Goal: Information Seeking & Learning: Find contact information

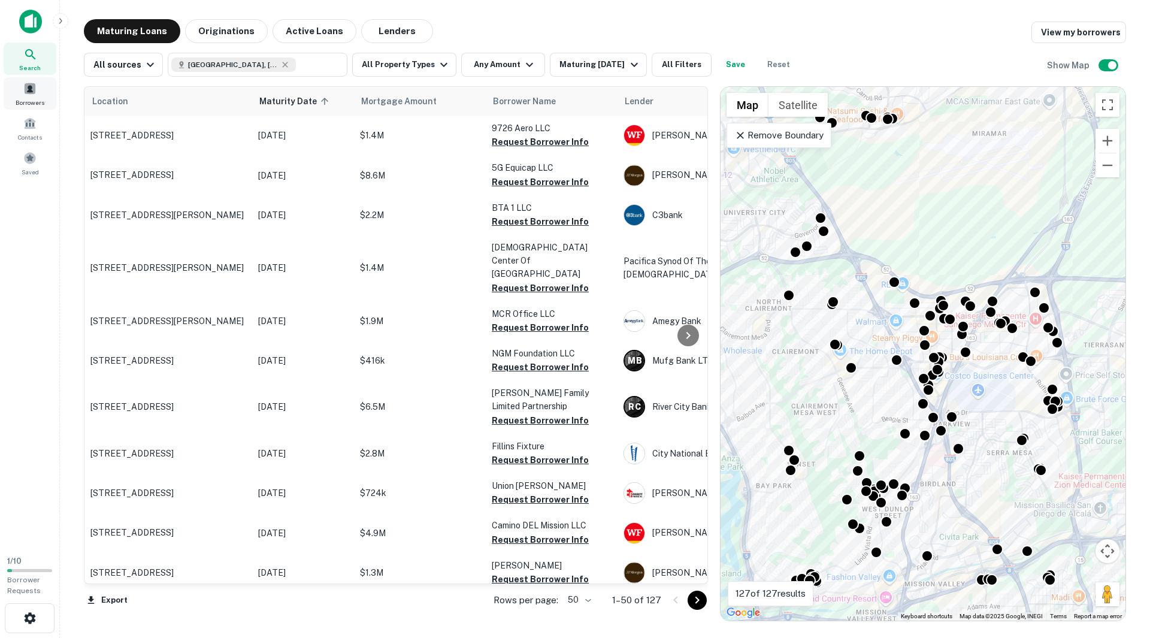
click at [28, 91] on span at bounding box center [29, 88] width 13 height 13
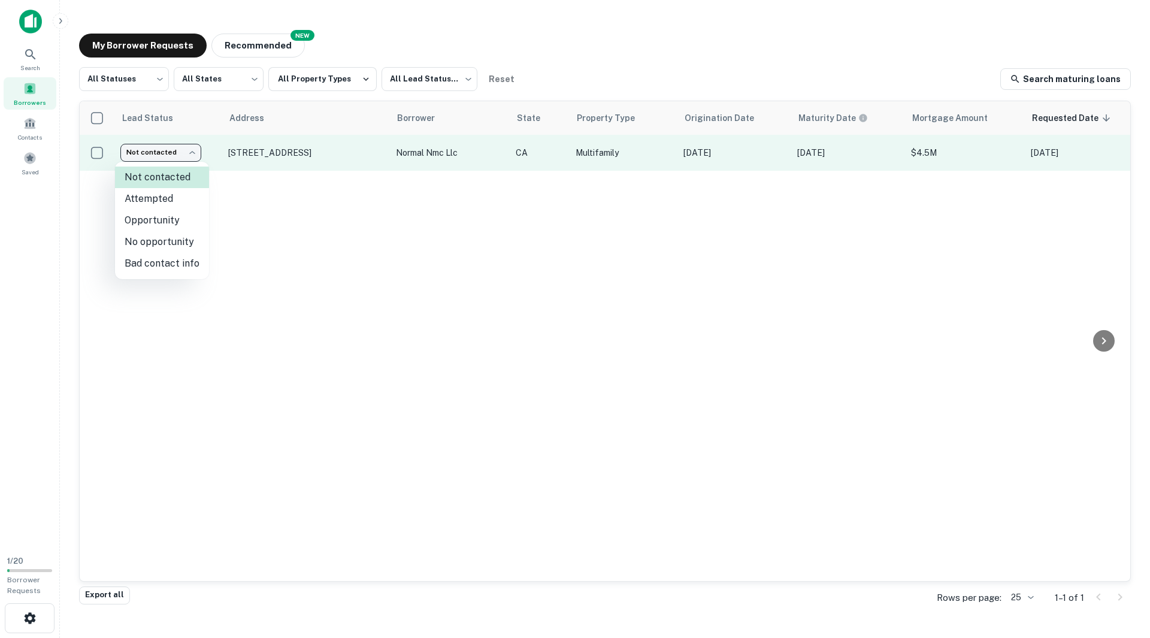
click at [189, 153] on body "Search Borrowers Contacts Saved 1 / 20 Borrower Requests My Borrower Requests N…" at bounding box center [575, 319] width 1150 height 638
click at [189, 153] on div at bounding box center [575, 319] width 1150 height 638
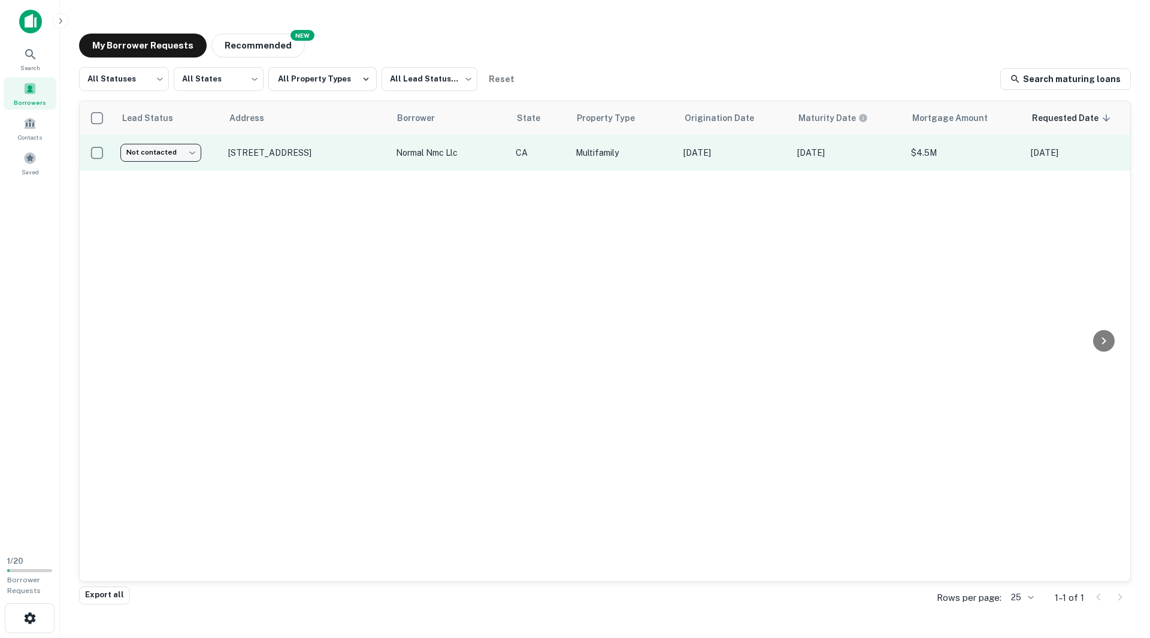
click at [189, 153] on body "Search Borrowers Contacts Saved 1 / 20 Borrower Requests My Borrower Requests N…" at bounding box center [575, 319] width 1150 height 638
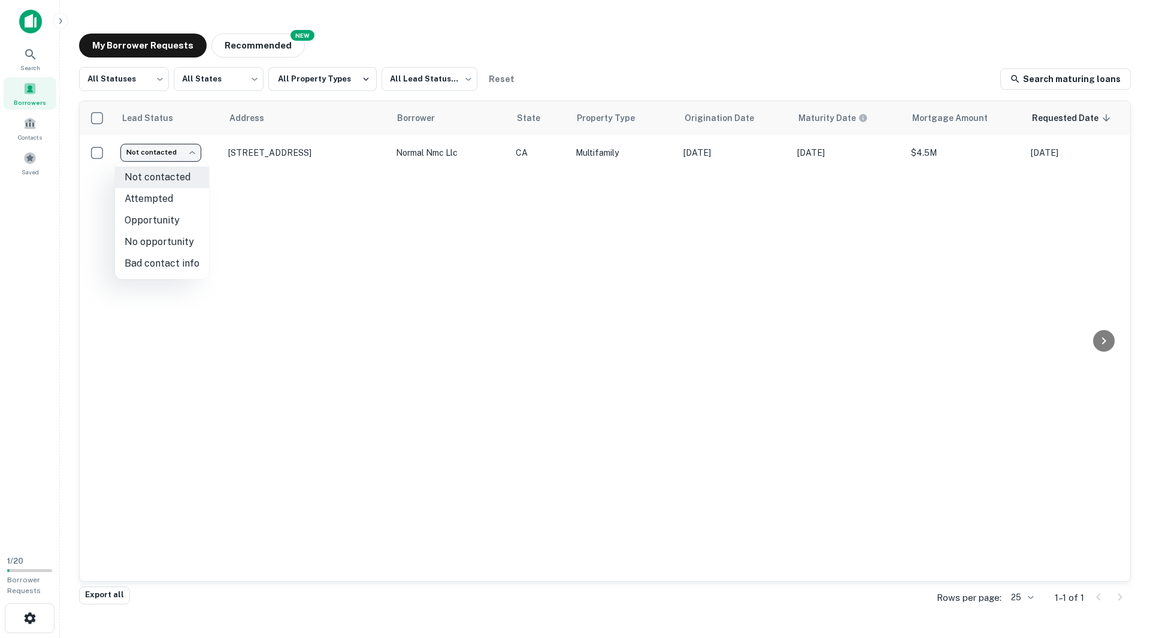
click at [154, 80] on div at bounding box center [575, 319] width 1150 height 638
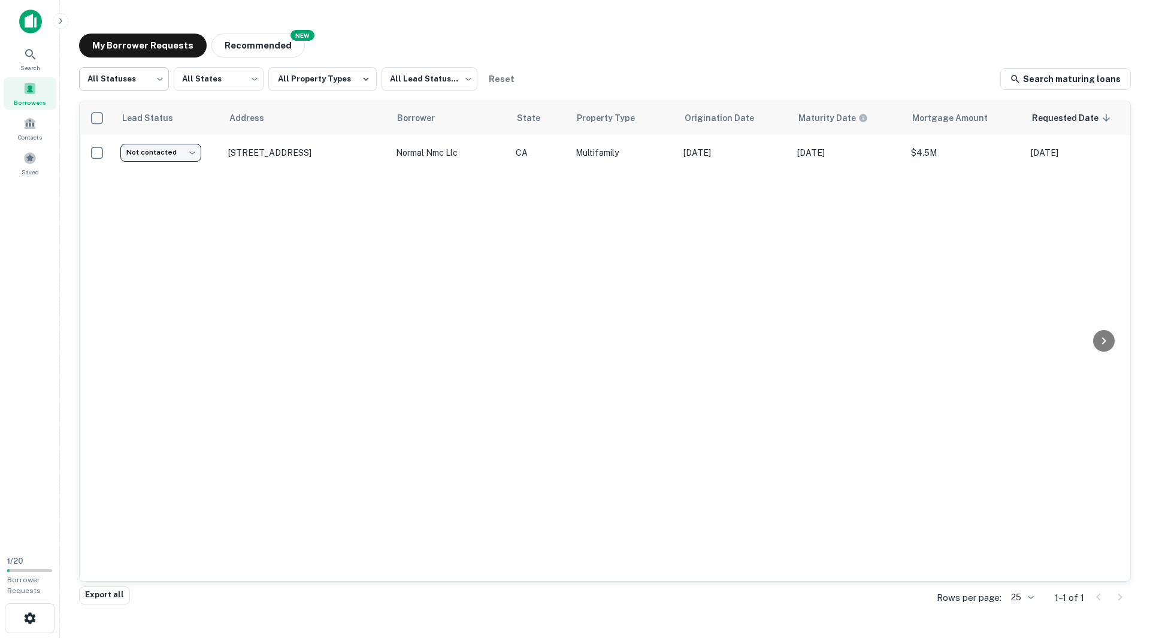
click at [159, 79] on body "Search Borrowers Contacts Saved 1 / 20 Borrower Requests My Borrower Requests N…" at bounding box center [575, 319] width 1150 height 638
click at [212, 265] on div at bounding box center [575, 319] width 1150 height 638
click at [36, 126] on span at bounding box center [29, 123] width 13 height 13
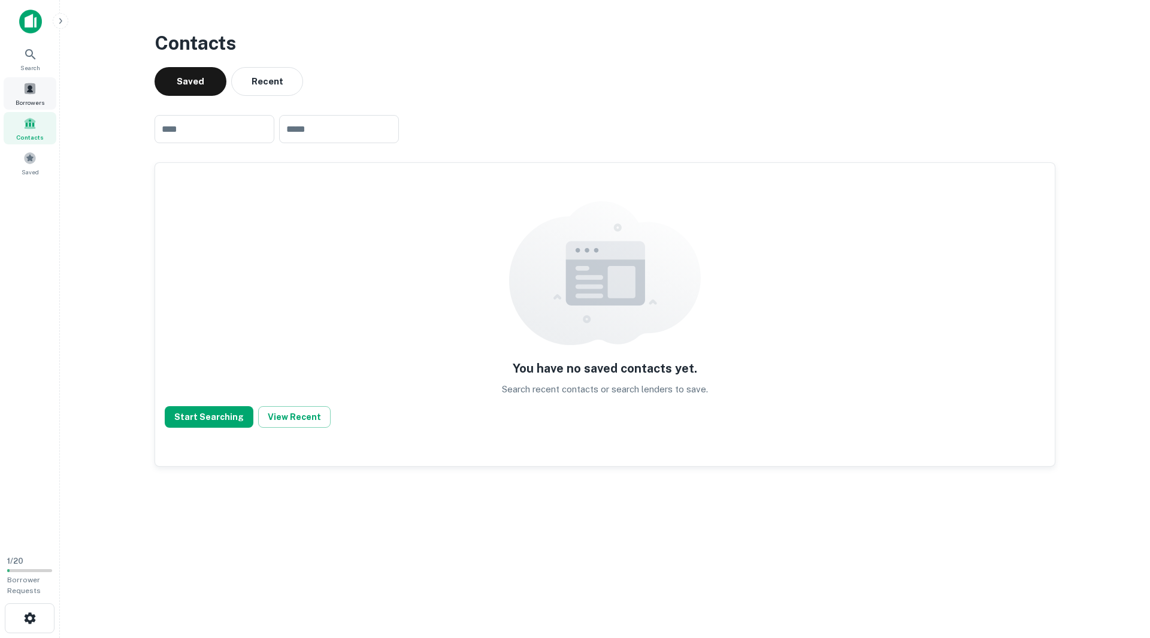
click at [28, 86] on span at bounding box center [29, 88] width 13 height 13
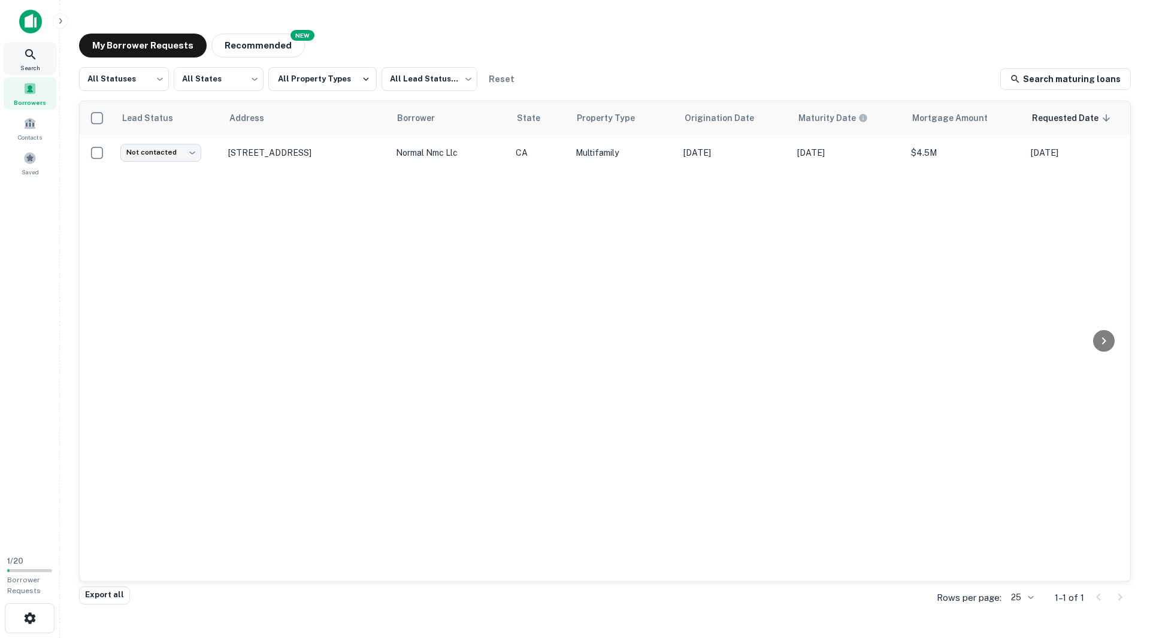
click at [28, 64] on span "Search" at bounding box center [30, 68] width 20 height 10
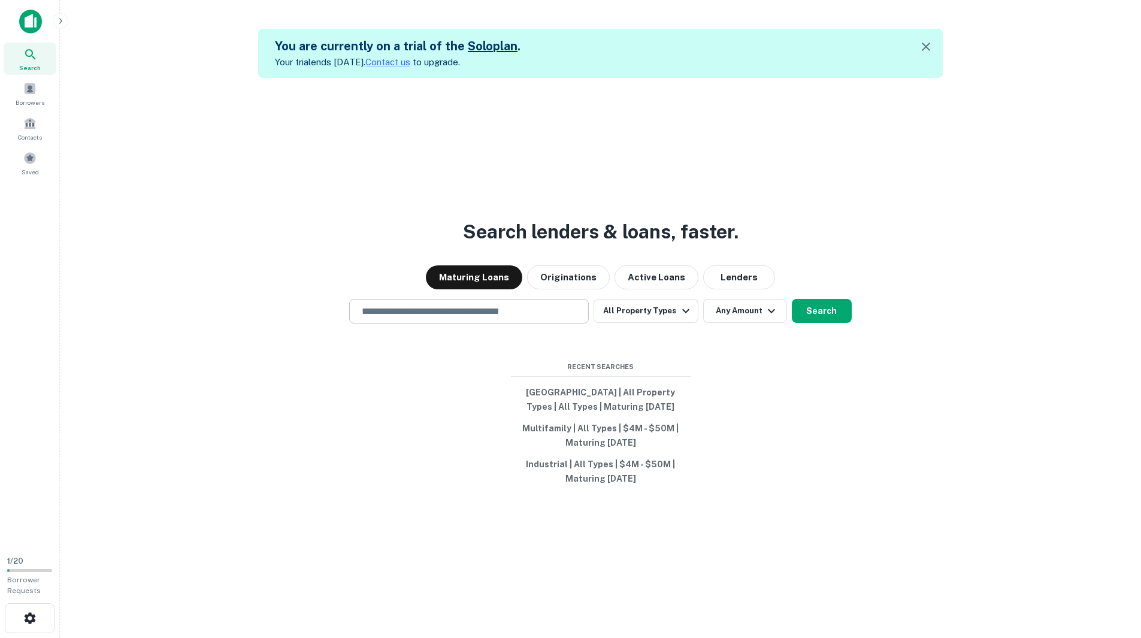
click at [425, 308] on input "text" at bounding box center [468, 311] width 229 height 14
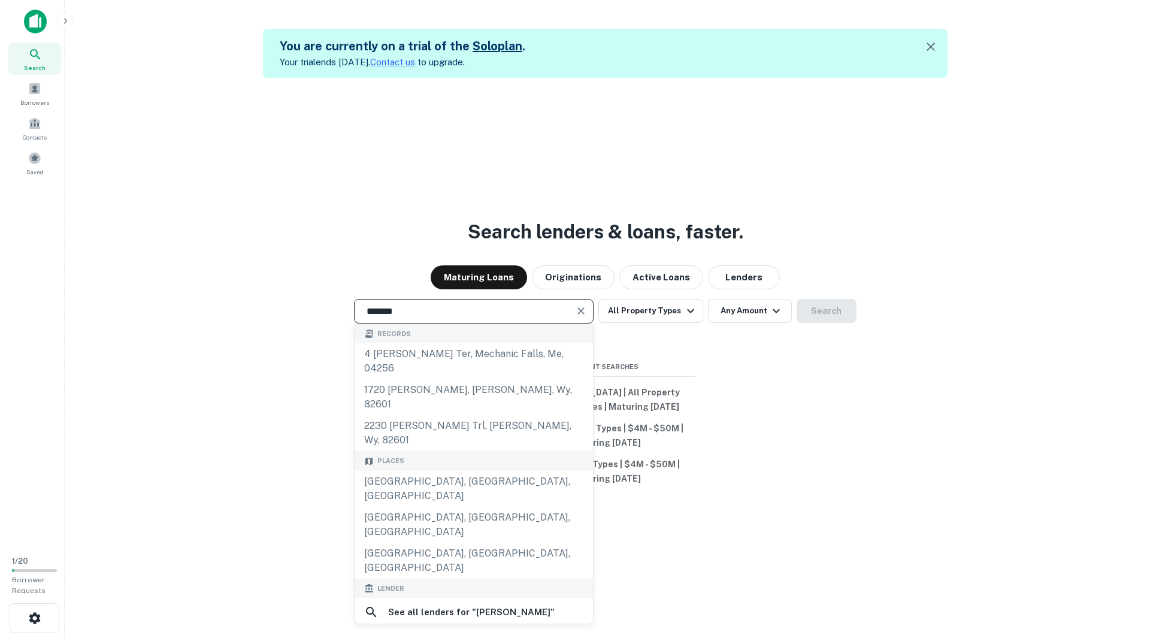
scroll to position [60, 0]
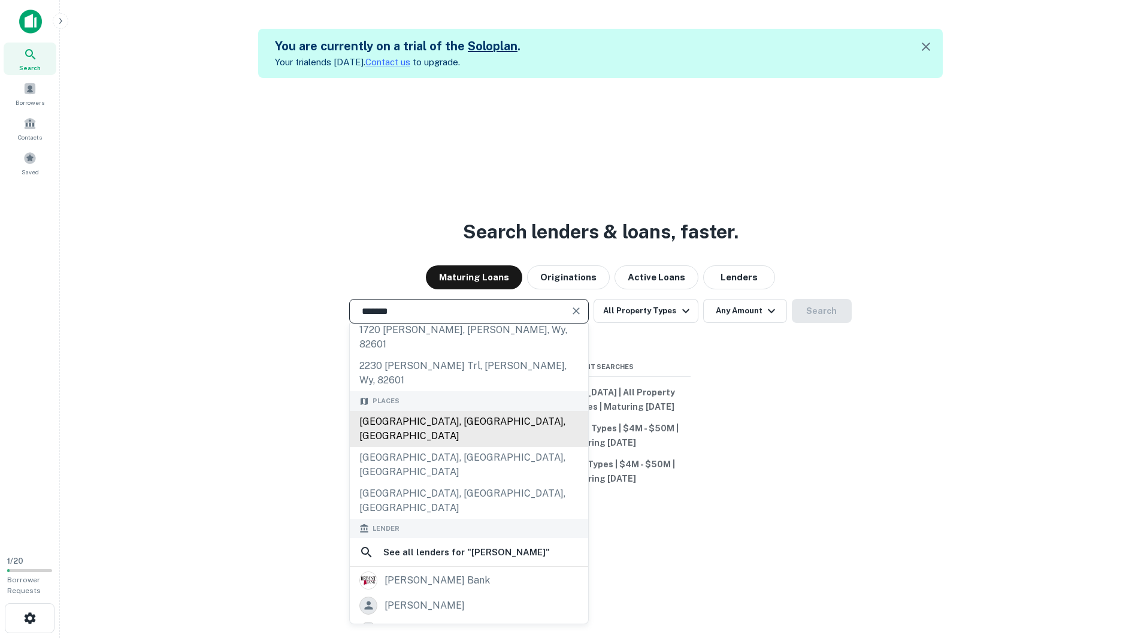
click at [395, 411] on div "[GEOGRAPHIC_DATA], [GEOGRAPHIC_DATA], [GEOGRAPHIC_DATA]" at bounding box center [469, 429] width 238 height 36
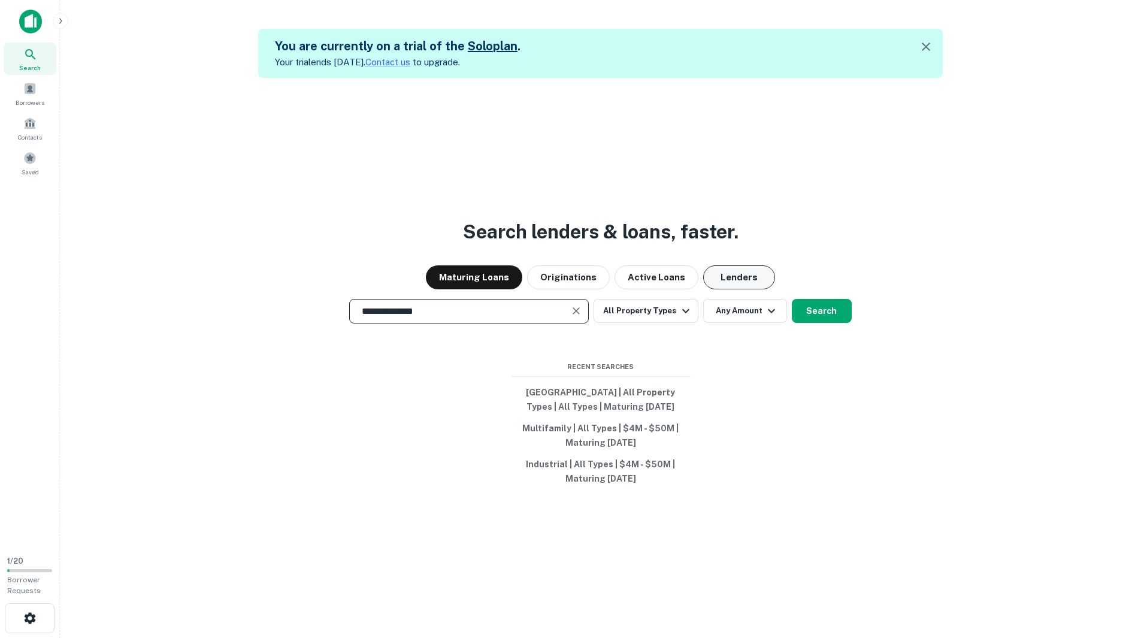
type input "**********"
click at [747, 283] on button "Lenders" at bounding box center [739, 277] width 72 height 24
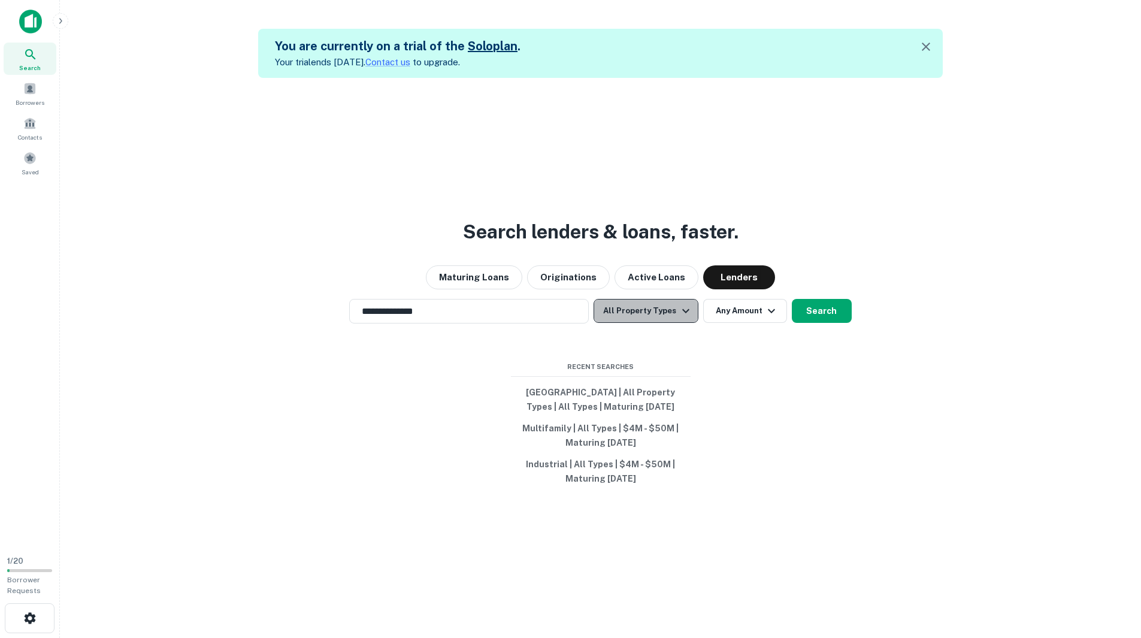
click at [683, 313] on icon "button" at bounding box center [685, 310] width 7 height 4
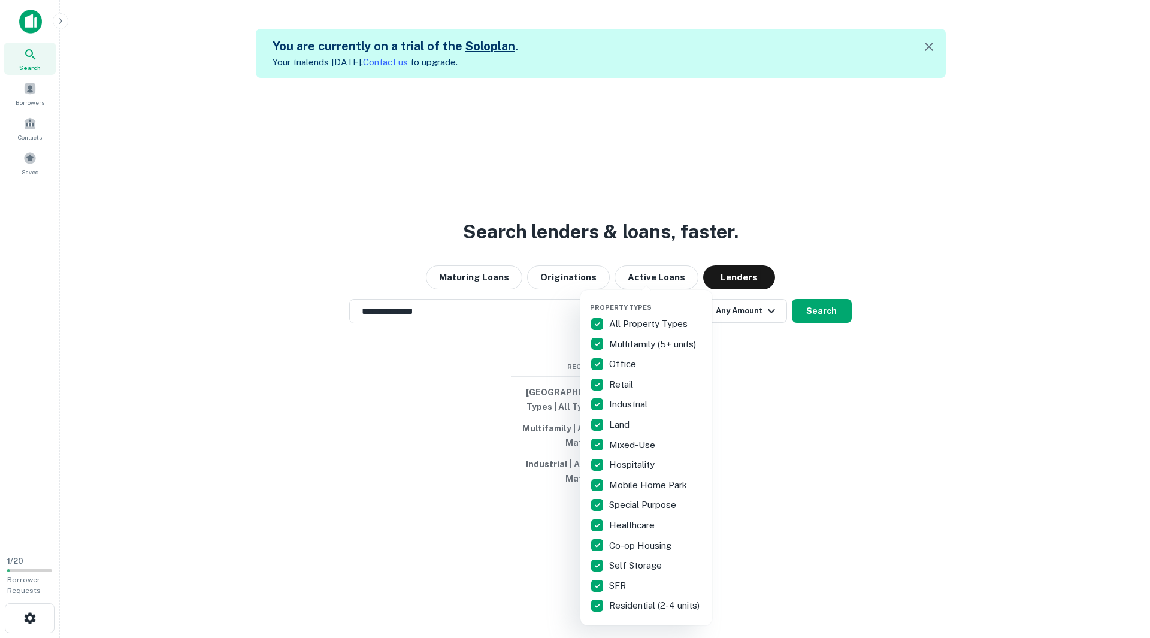
click at [633, 325] on p "All Property Types" at bounding box center [649, 324] width 81 height 14
click at [634, 561] on p "Self Storage" at bounding box center [636, 565] width 55 height 14
click at [809, 314] on div at bounding box center [575, 319] width 1150 height 638
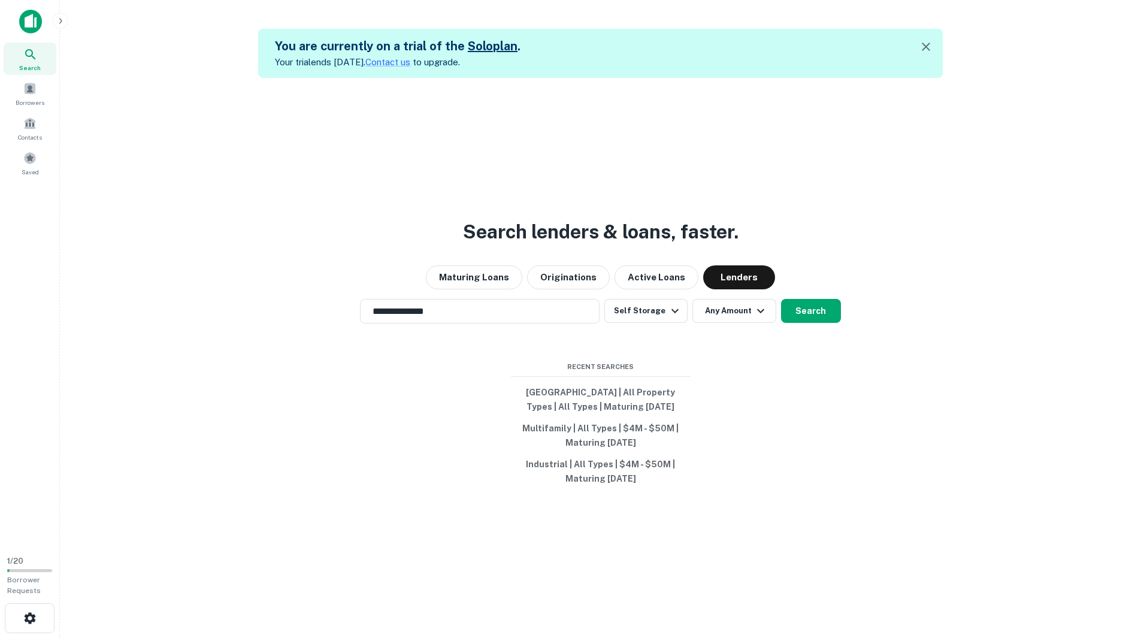
click at [809, 314] on button "Search" at bounding box center [811, 311] width 60 height 24
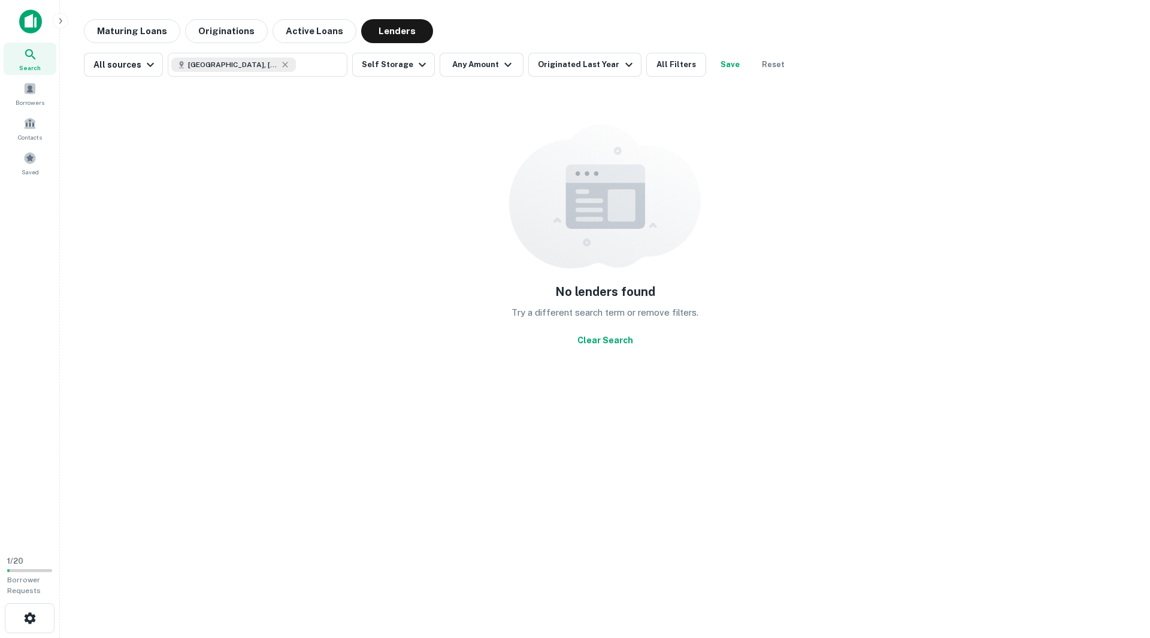
click at [754, 66] on button "Reset" at bounding box center [773, 65] width 38 height 24
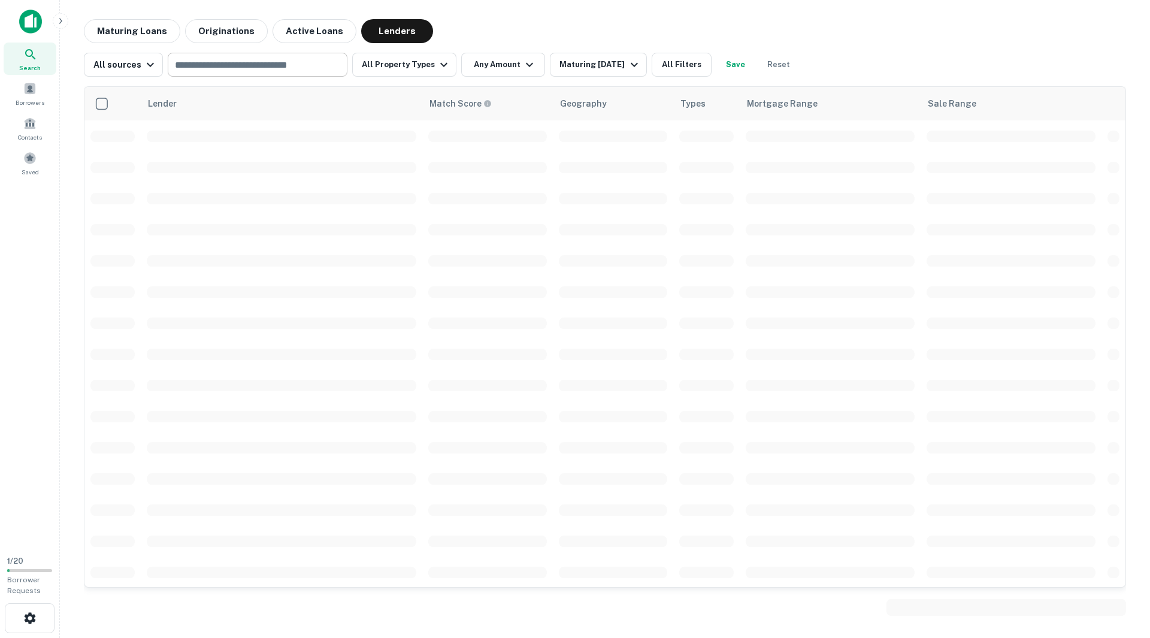
click at [218, 66] on input "text" at bounding box center [256, 64] width 171 height 17
type input "*****"
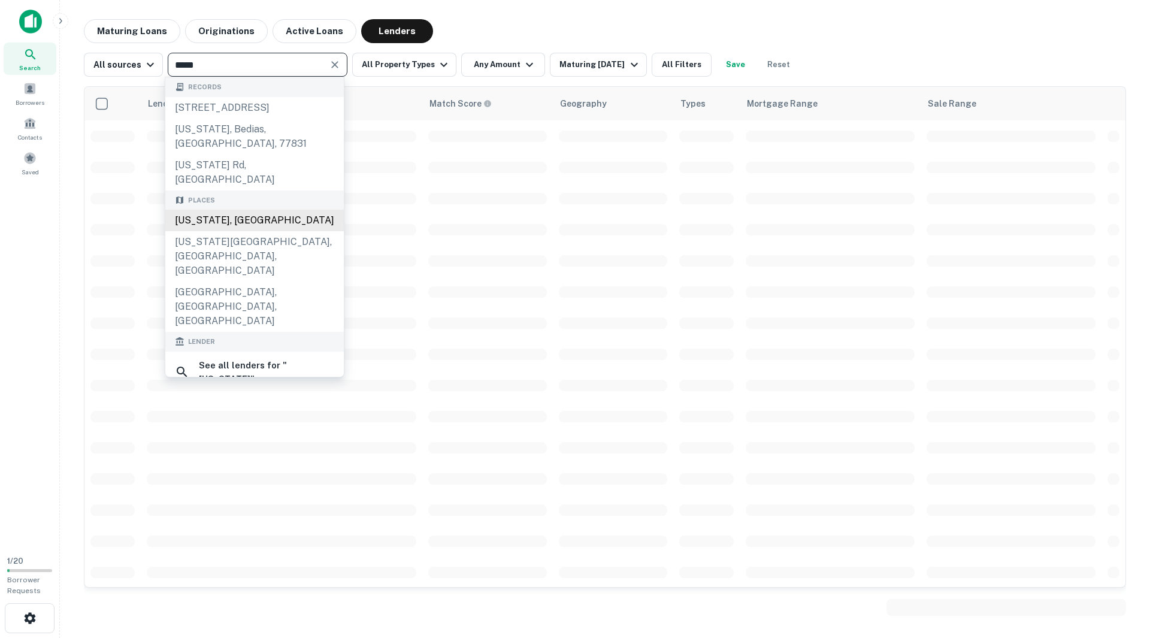
click at [209, 210] on div "[US_STATE], [GEOGRAPHIC_DATA]" at bounding box center [254, 221] width 178 height 22
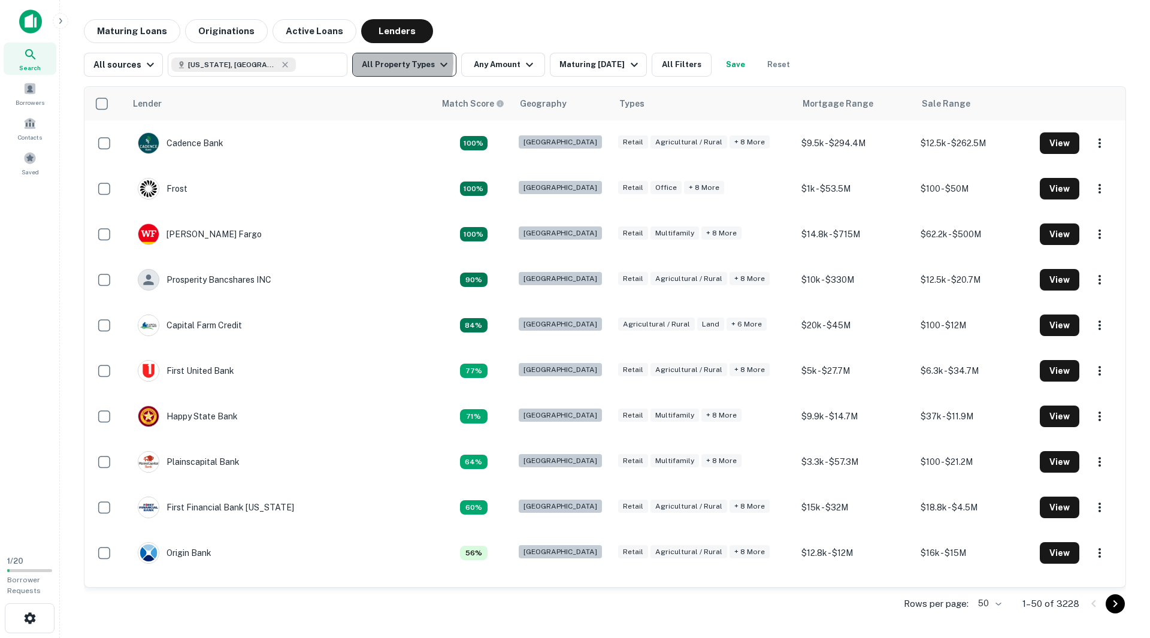
click at [368, 62] on button "All Property Types" at bounding box center [404, 65] width 104 height 24
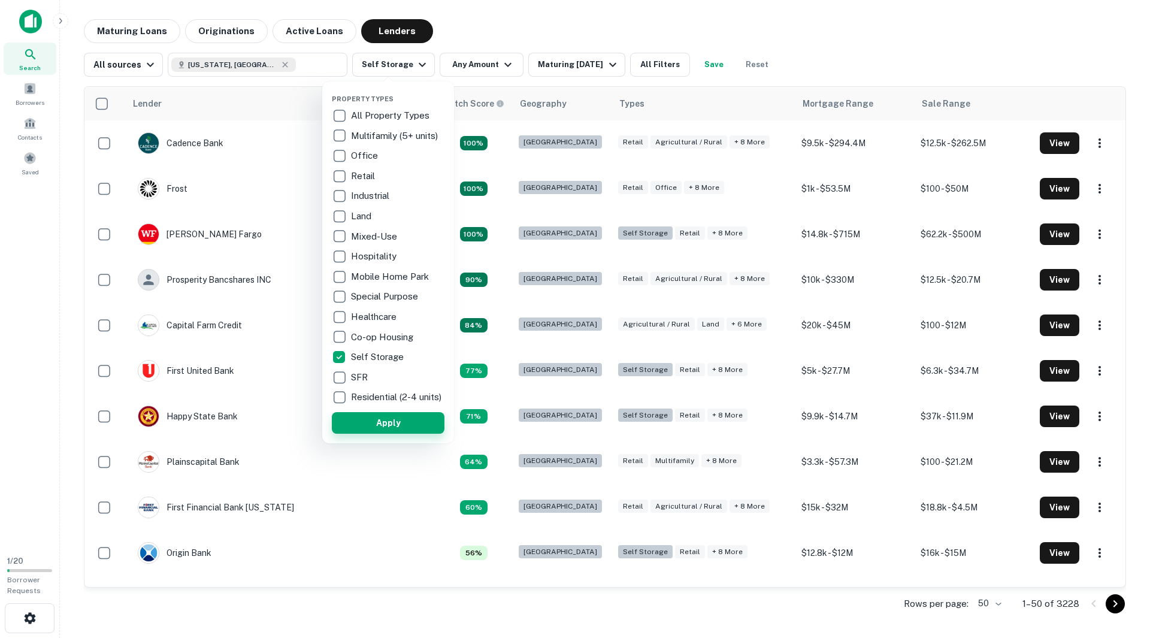
click at [401, 434] on button "Apply" at bounding box center [388, 423] width 113 height 22
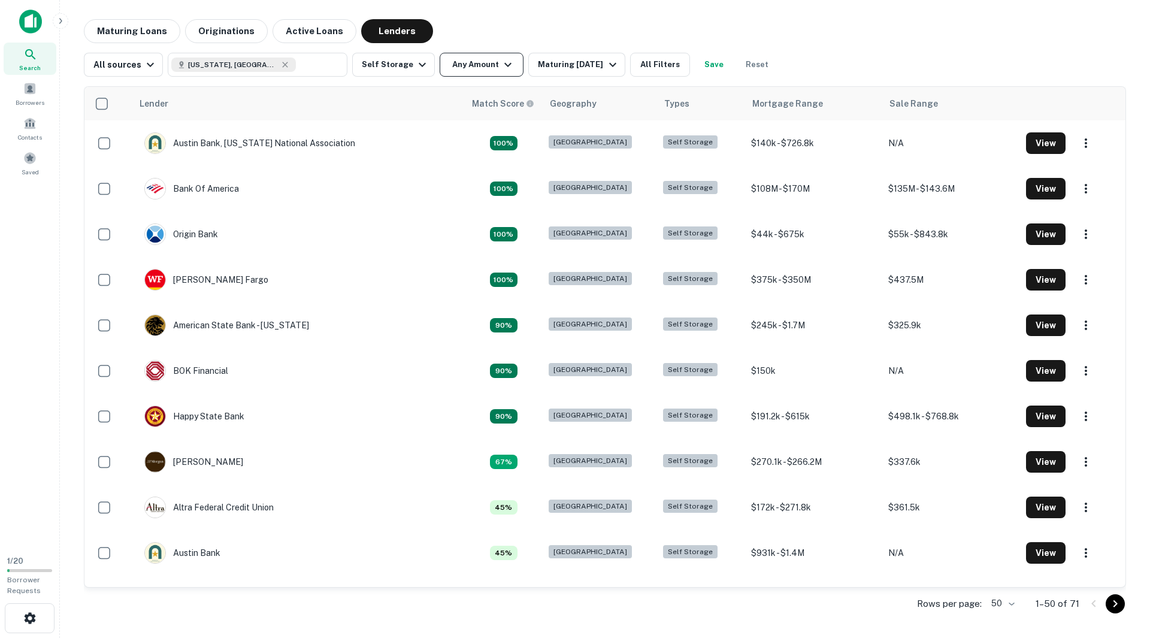
click at [508, 66] on button "Any Amount" at bounding box center [482, 65] width 84 height 24
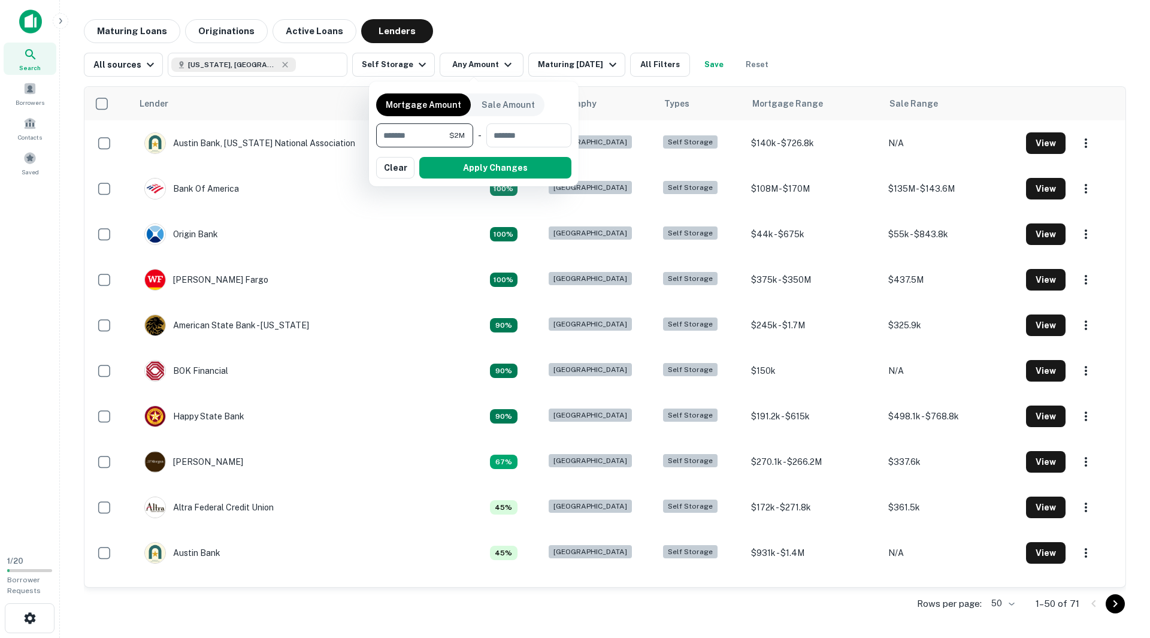
type input "*******"
type input "********"
click at [494, 166] on button "Apply Changes" at bounding box center [495, 168] width 152 height 22
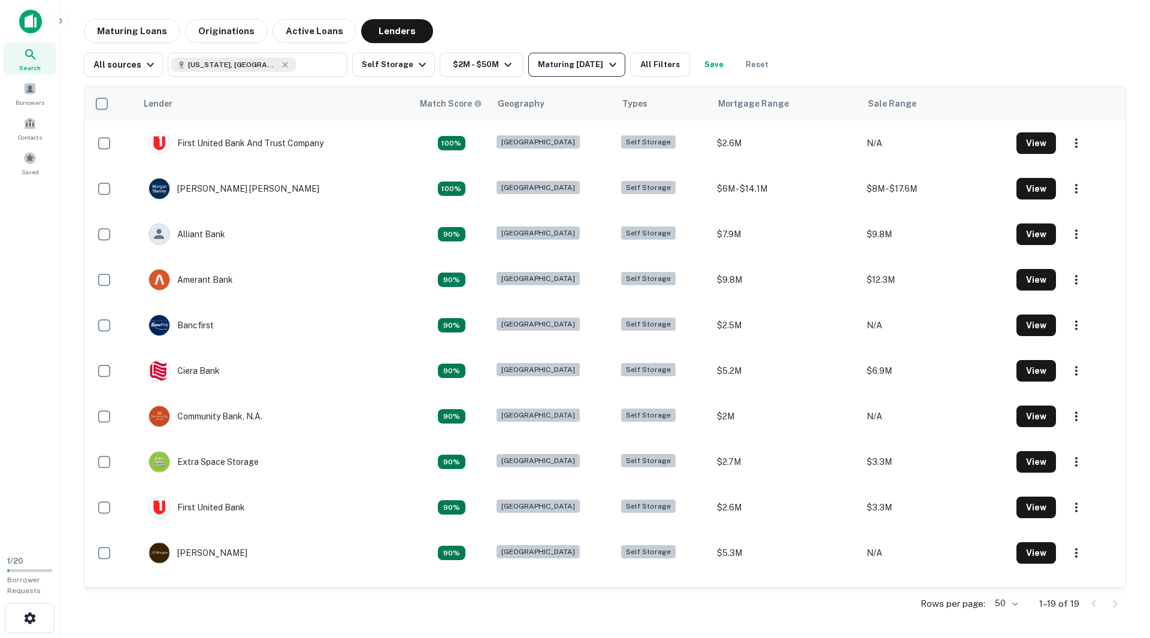
click at [569, 66] on div "Maturing [DATE]" at bounding box center [578, 64] width 81 height 14
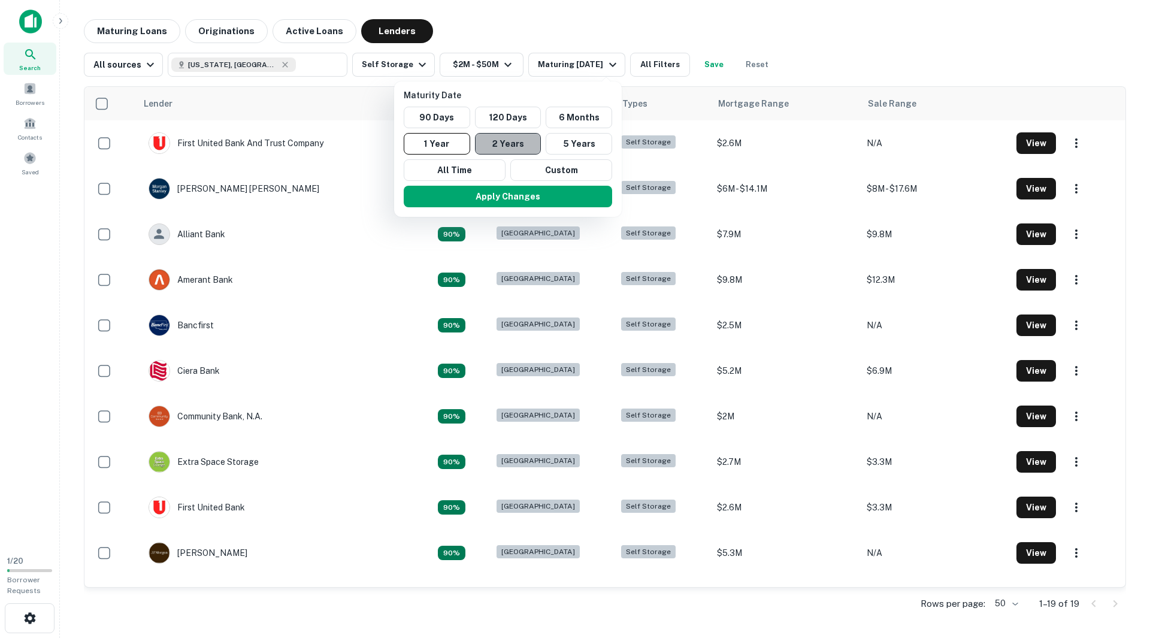
click at [516, 145] on button "2 Years" at bounding box center [508, 144] width 66 height 22
click at [511, 196] on button "Apply Changes" at bounding box center [514, 197] width 208 height 22
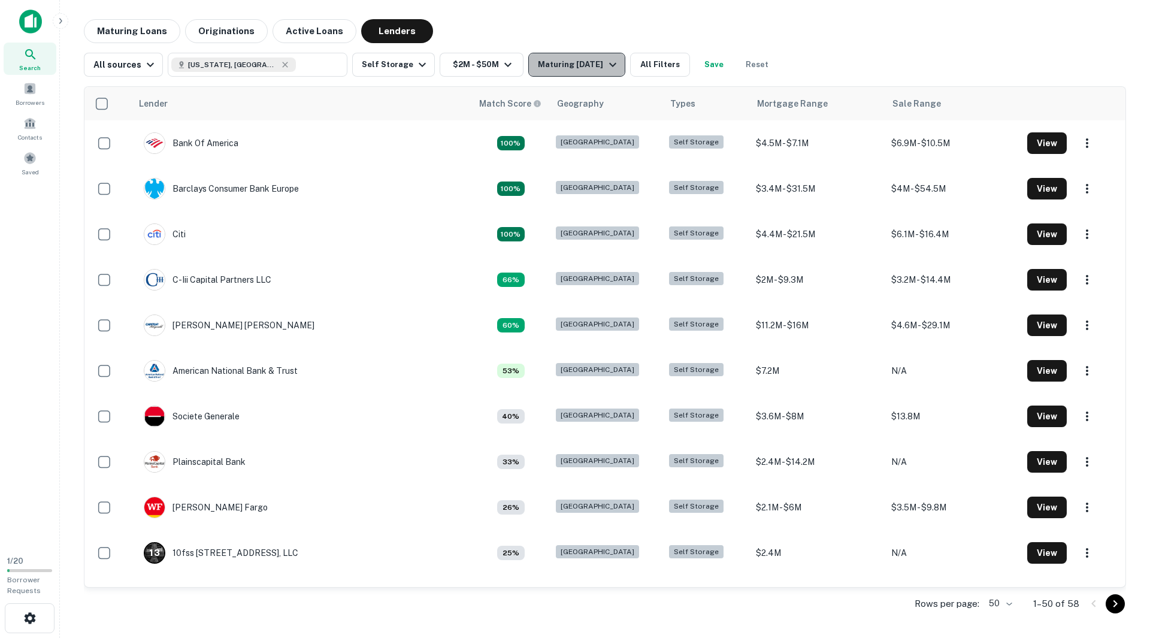
click at [574, 63] on div "Maturing [DATE]" at bounding box center [578, 64] width 81 height 14
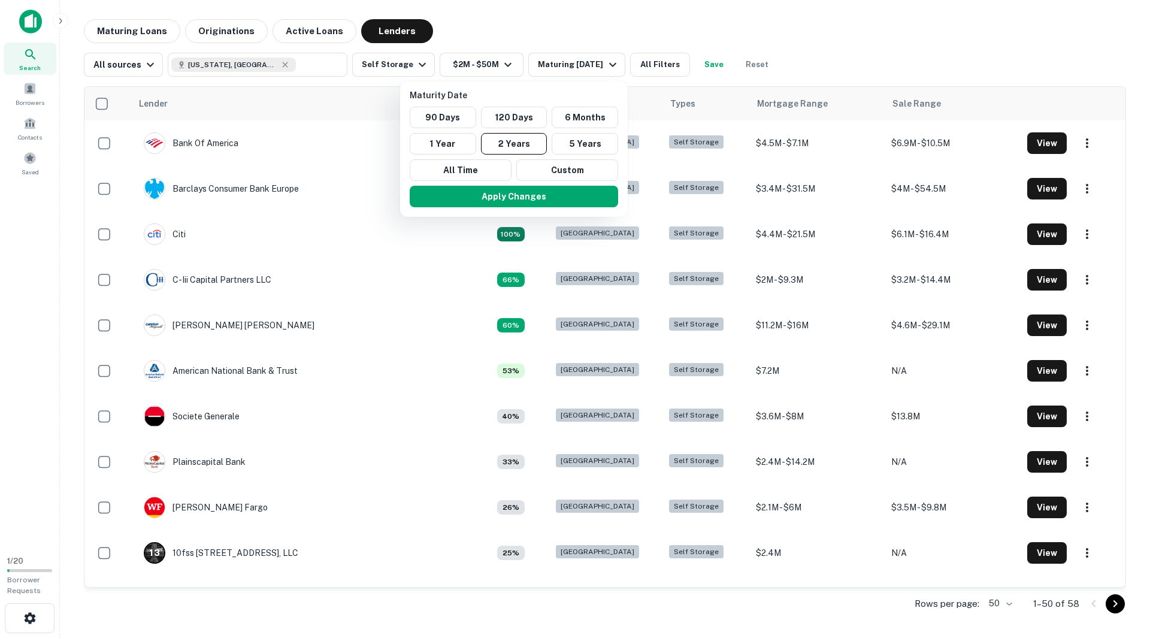
click at [567, 68] on div at bounding box center [575, 319] width 1150 height 638
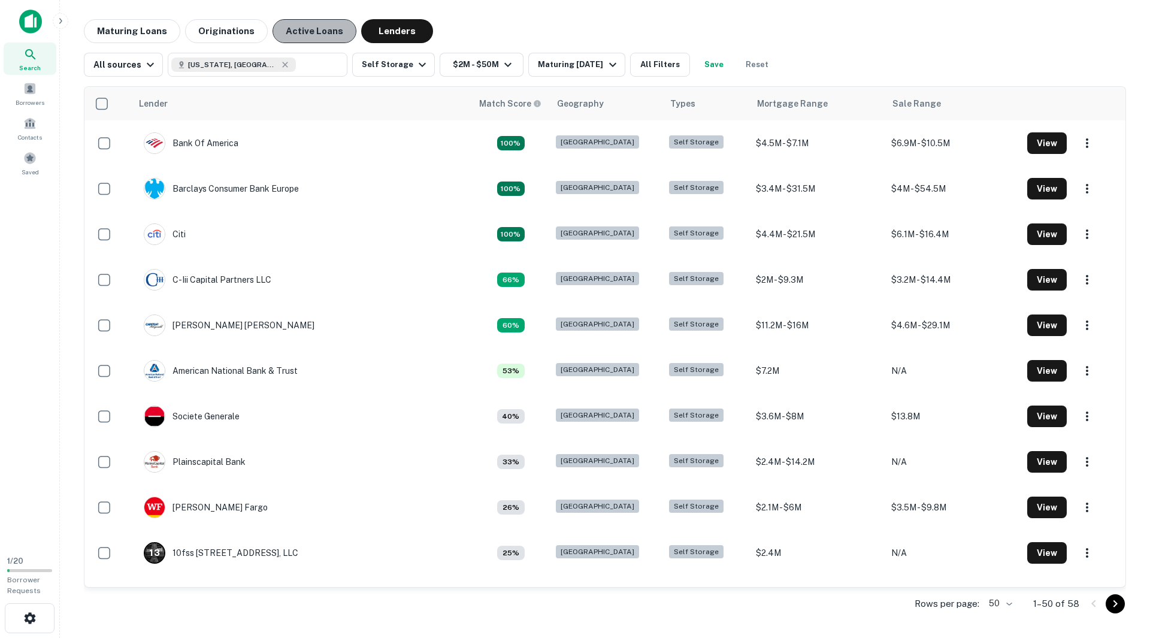
click at [310, 30] on button "Active Loans" at bounding box center [314, 31] width 84 height 24
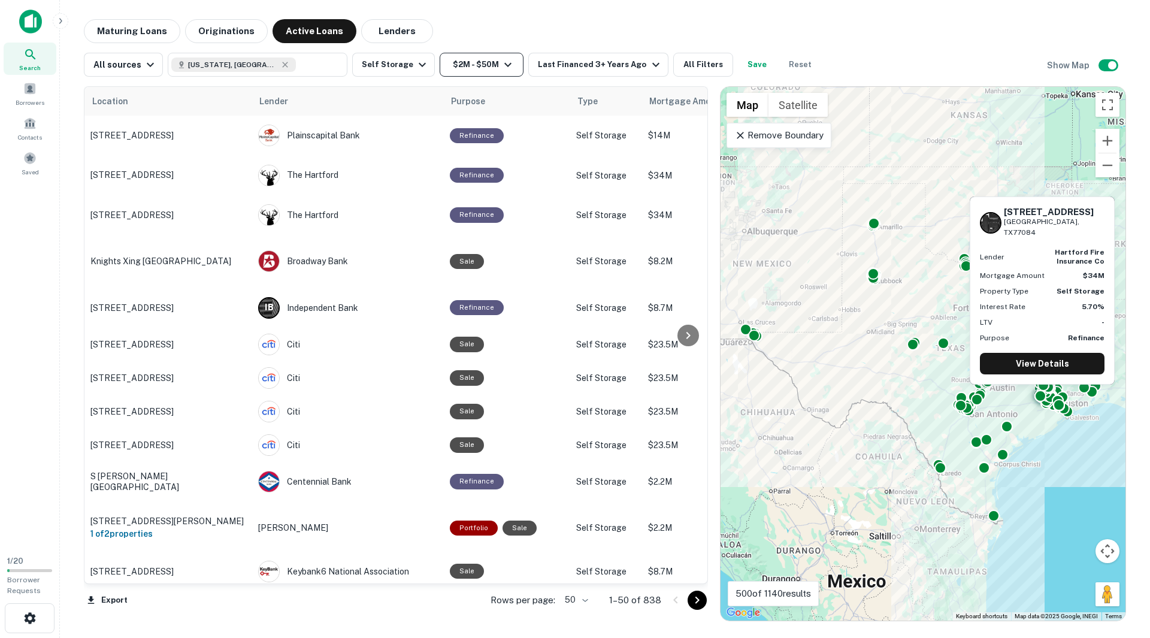
click at [501, 60] on icon "button" at bounding box center [508, 64] width 14 height 14
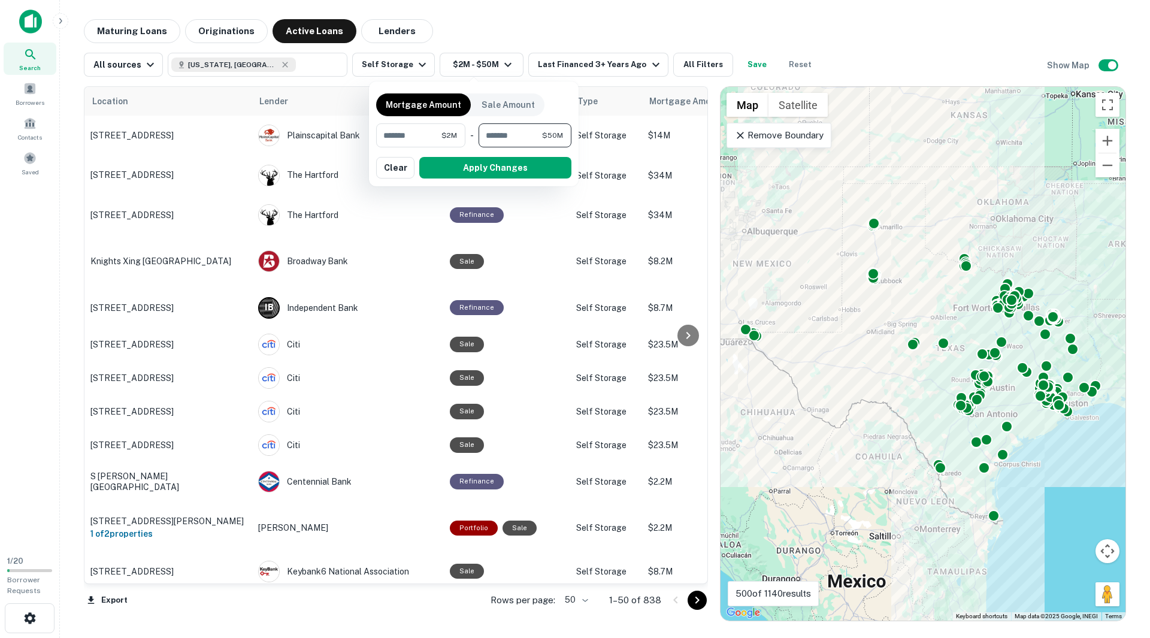
click at [504, 132] on input "********" at bounding box center [509, 135] width 63 height 24
type input "********"
click at [503, 173] on button "Apply Changes" at bounding box center [495, 168] width 152 height 22
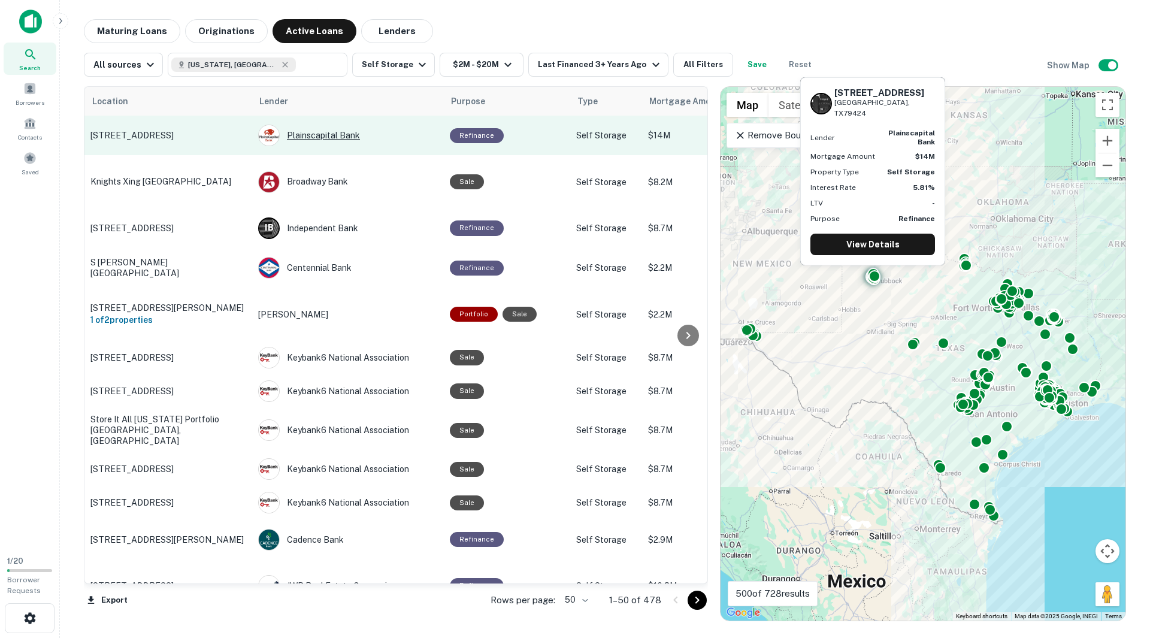
click at [326, 132] on div "Plainscapital Bank" at bounding box center [348, 136] width 180 height 22
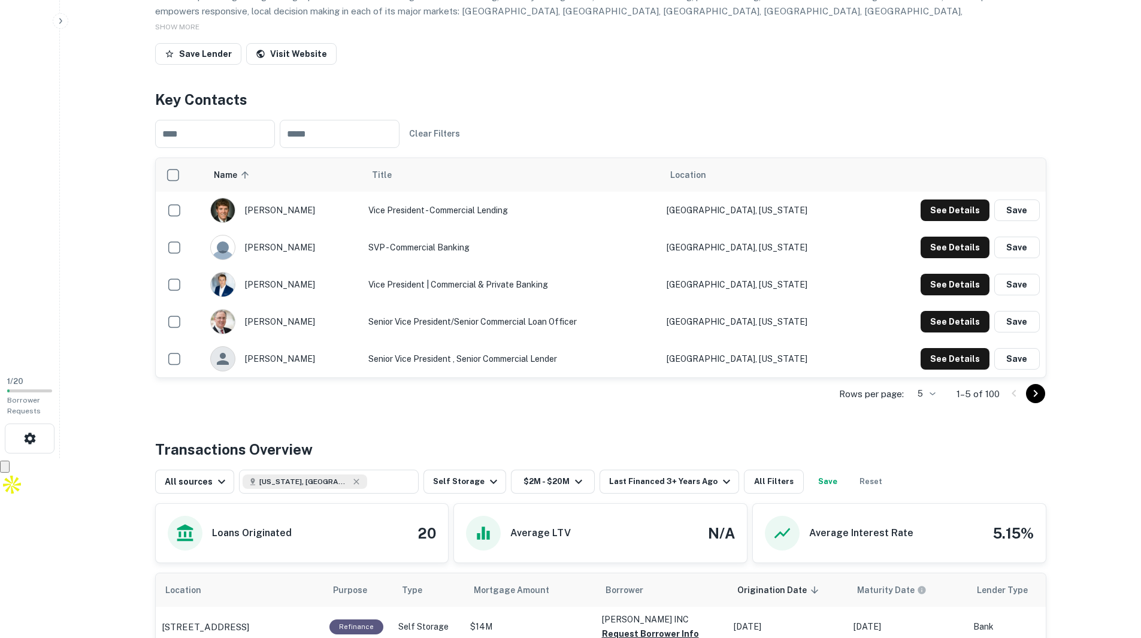
scroll to position [120, 0]
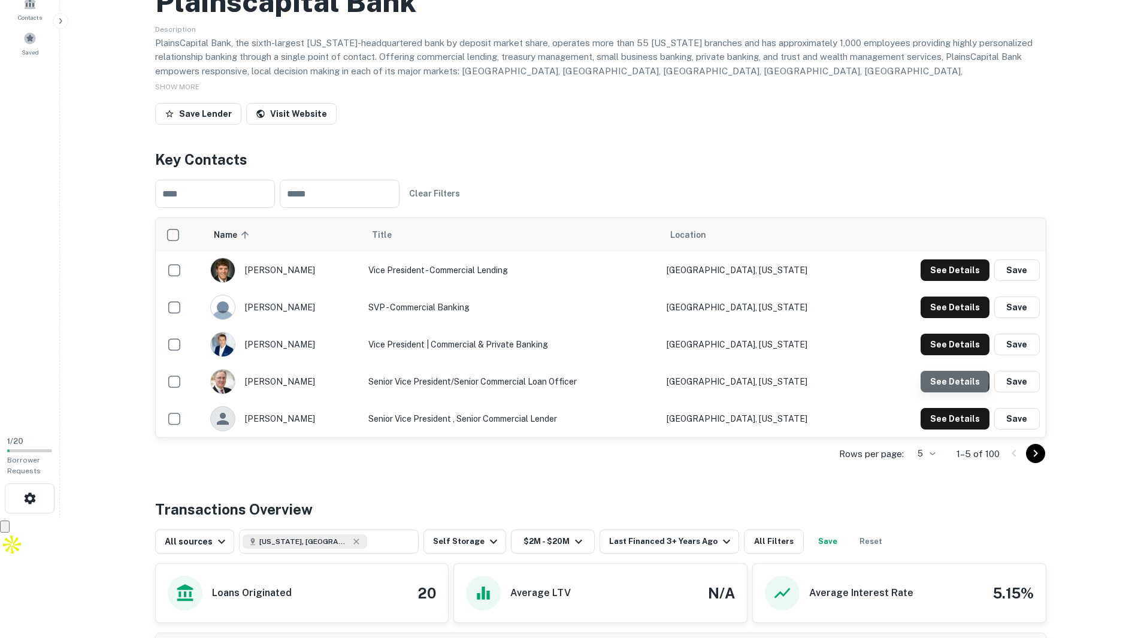
click at [946, 281] on button "See Details" at bounding box center [954, 270] width 69 height 22
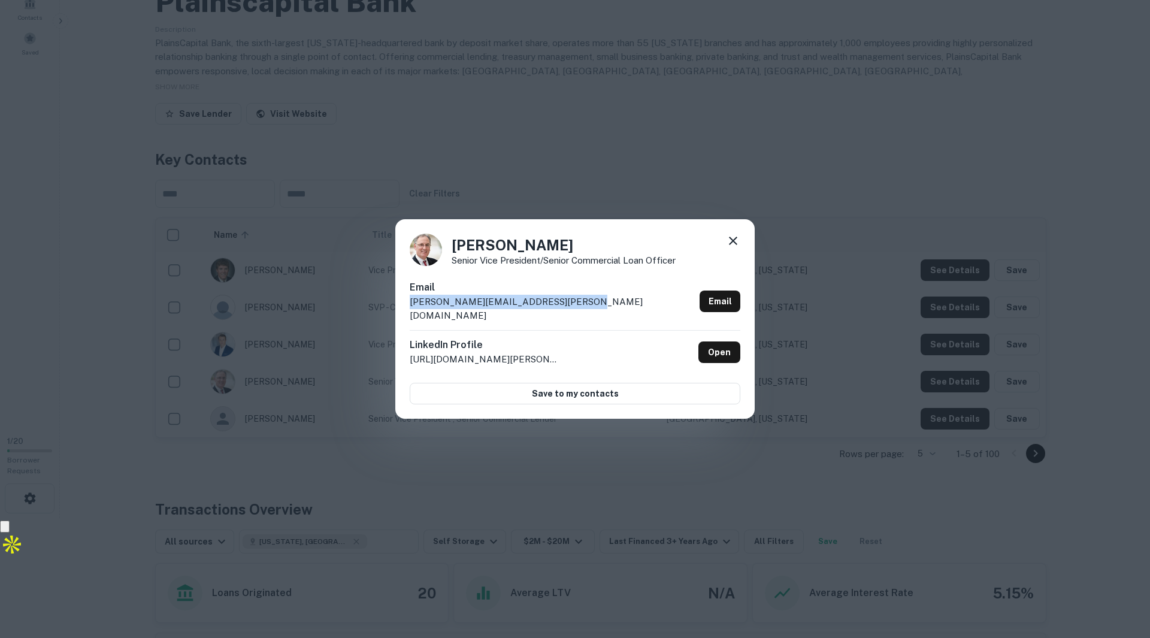
drag, startPoint x: 569, startPoint y: 307, endPoint x: 399, endPoint y: 311, distance: 170.7
click at [399, 311] on div "[PERSON_NAME] Senior Vice President/Senior Commercial Loan Officer [PERSON_NAME…" at bounding box center [574, 319] width 359 height 200
copy p "[PERSON_NAME][EMAIL_ADDRESS][PERSON_NAME][DOMAIN_NAME]"
click at [733, 245] on icon at bounding box center [733, 241] width 14 height 14
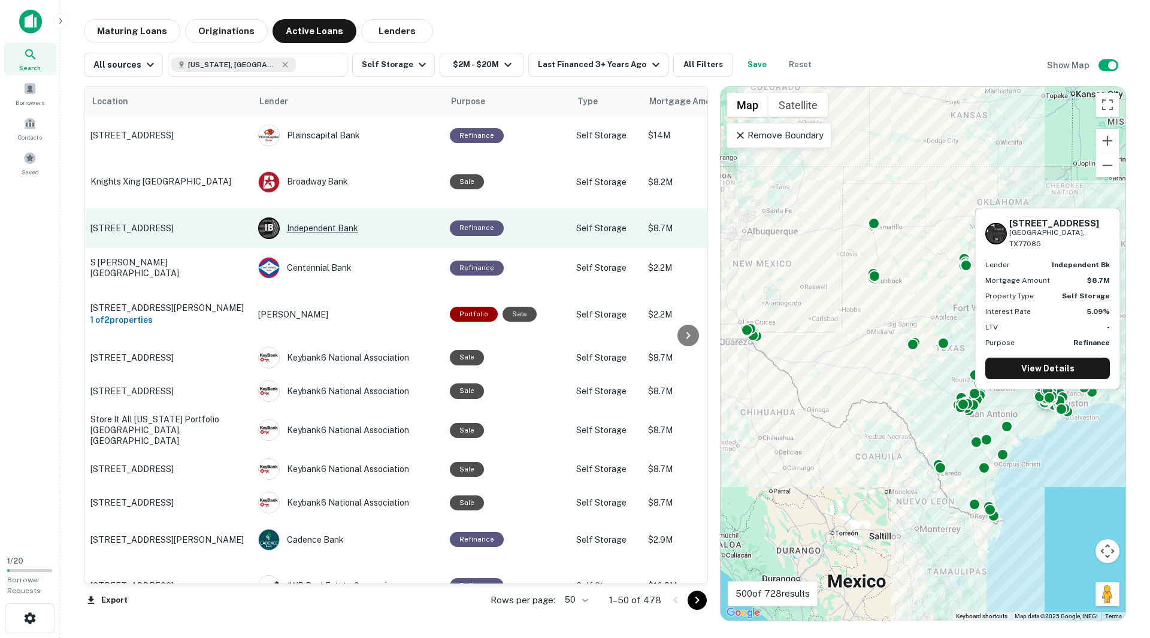
click at [316, 229] on div "I B Independent Bank" at bounding box center [348, 228] width 180 height 22
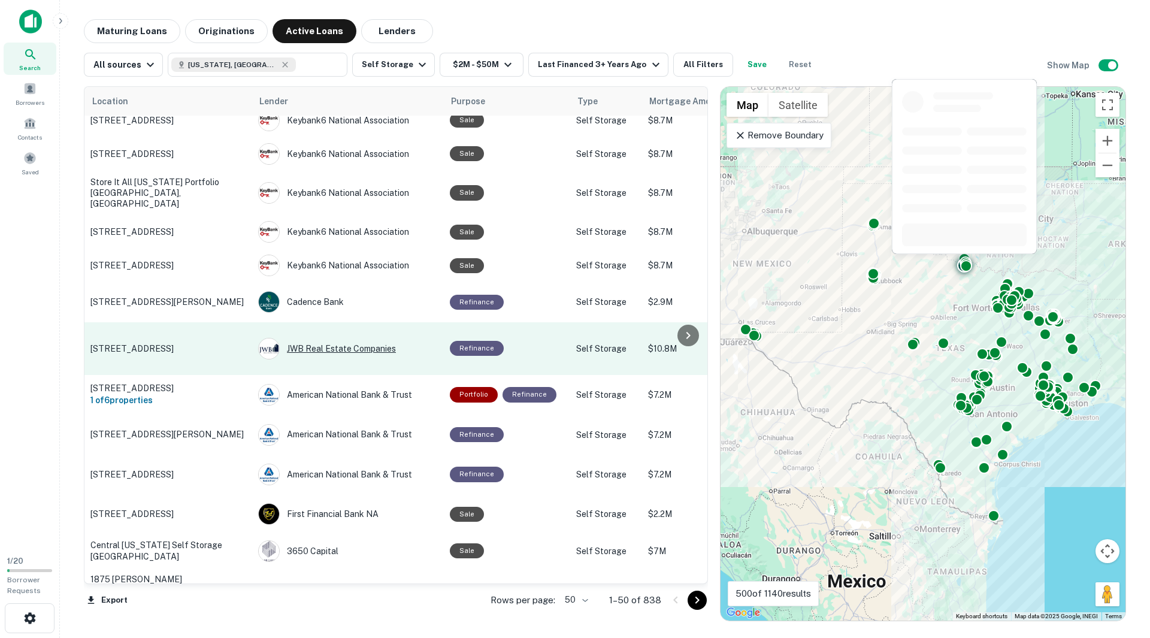
scroll to position [479, 0]
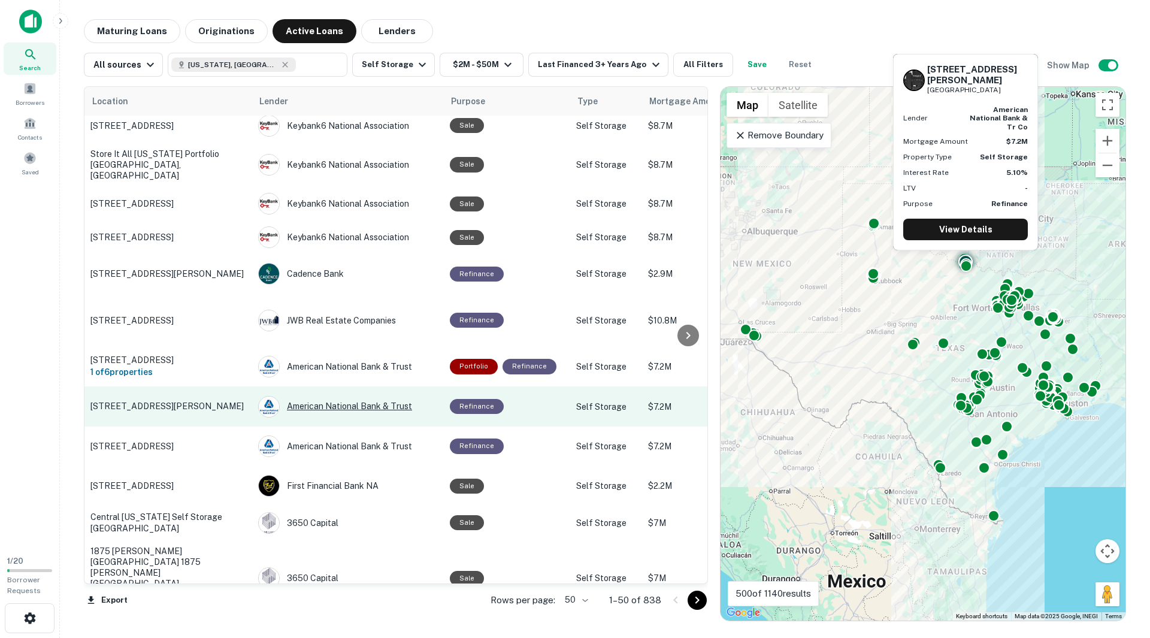
click at [315, 396] on div "American National Bank & Trust" at bounding box center [348, 407] width 180 height 22
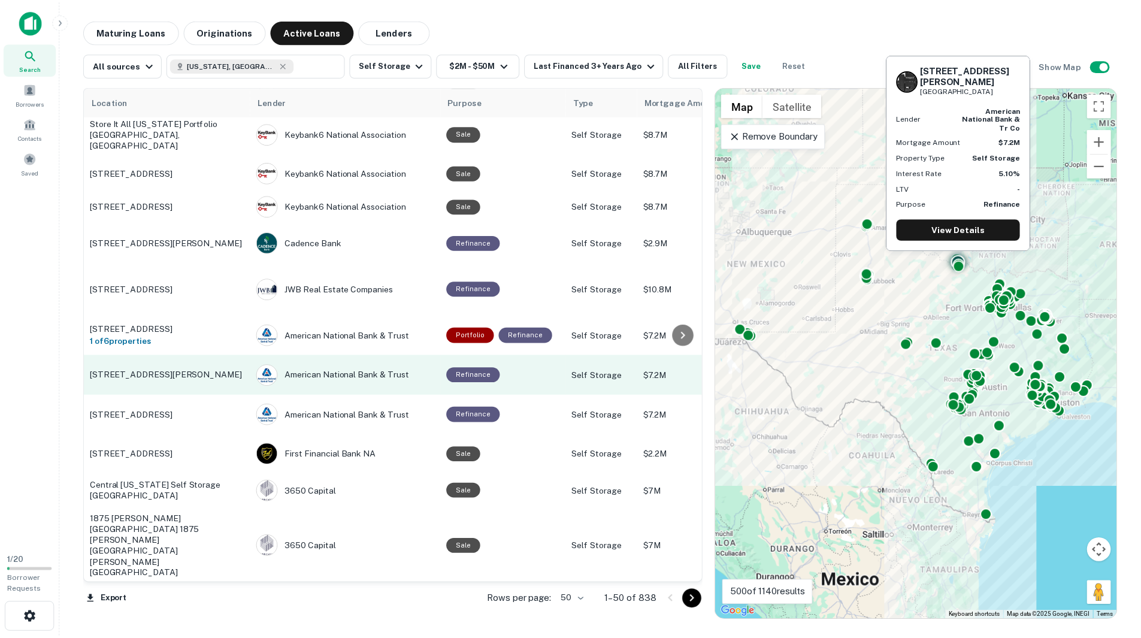
scroll to position [570, 0]
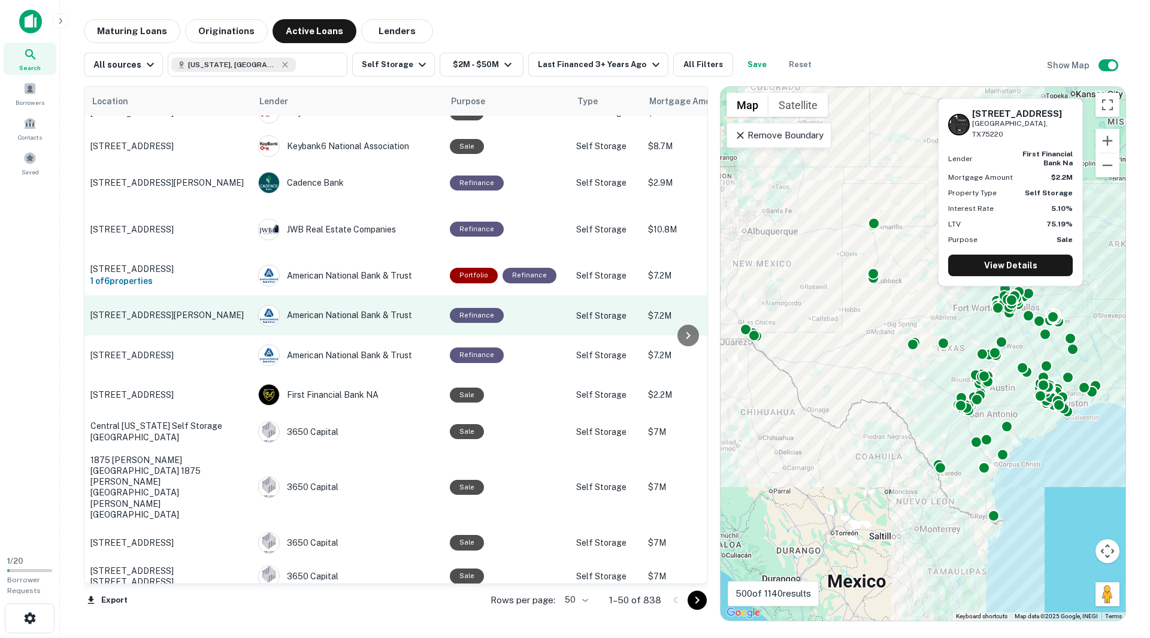
click at [331, 384] on div "First Financial Bank NA" at bounding box center [348, 395] width 180 height 22
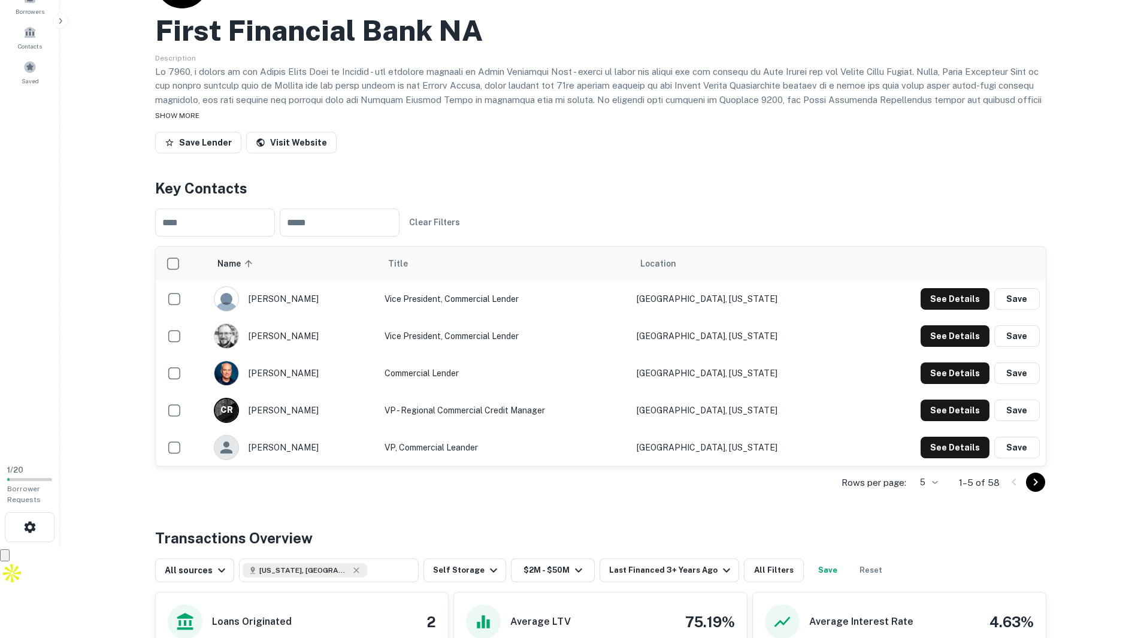
scroll to position [90, 0]
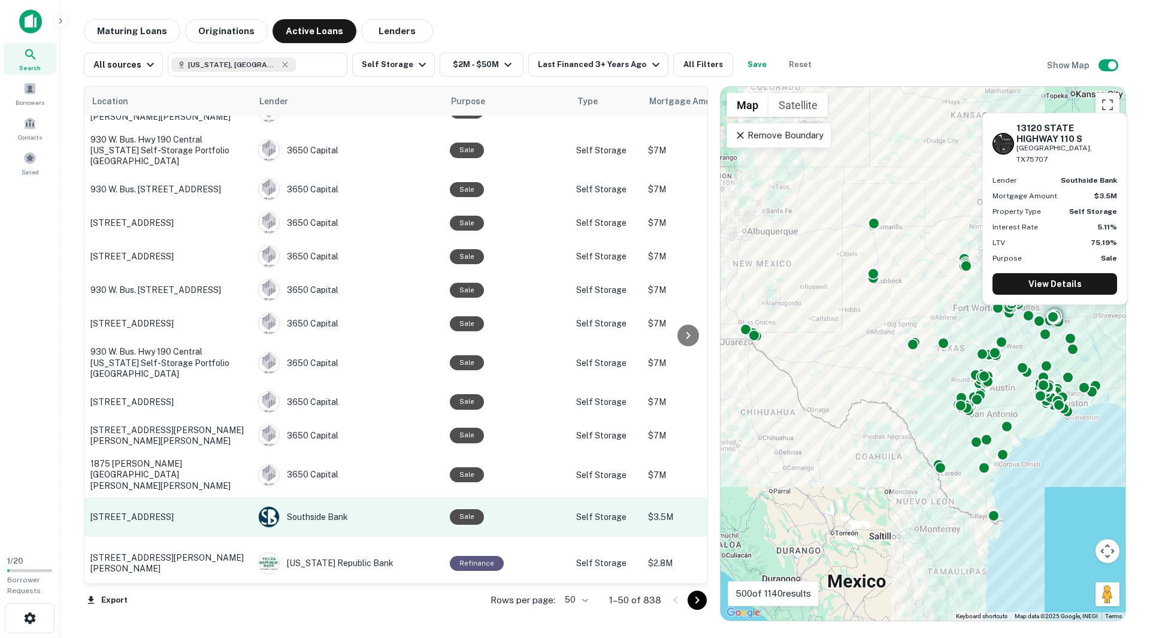
scroll to position [1408, 0]
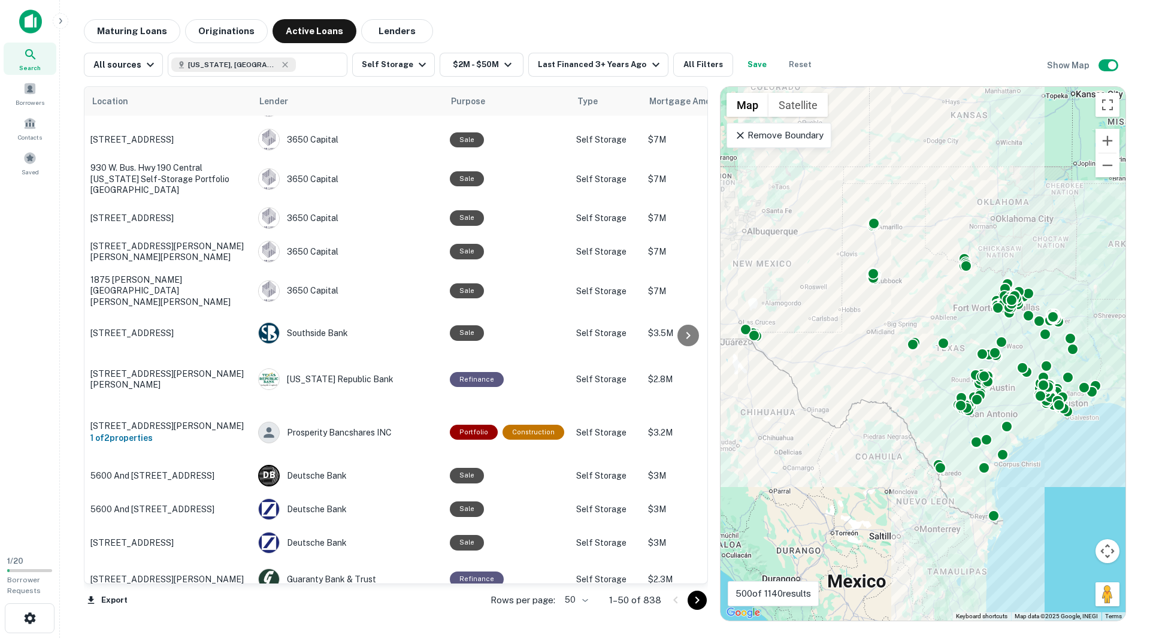
click at [701, 598] on icon "Go to next page" at bounding box center [697, 600] width 14 height 14
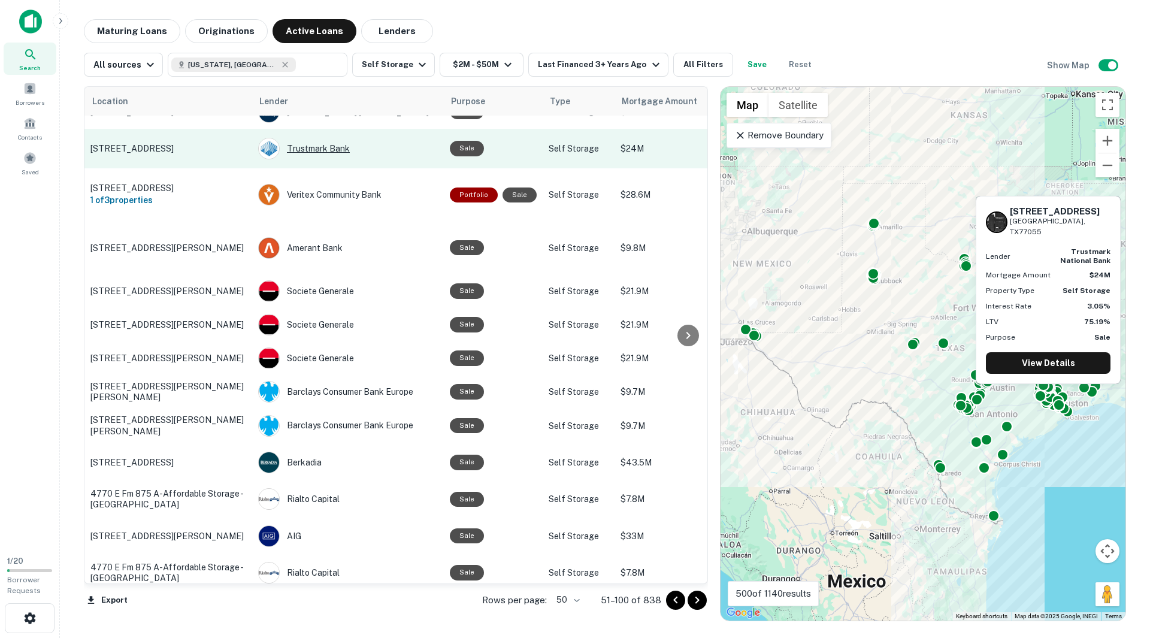
scroll to position [1078, 0]
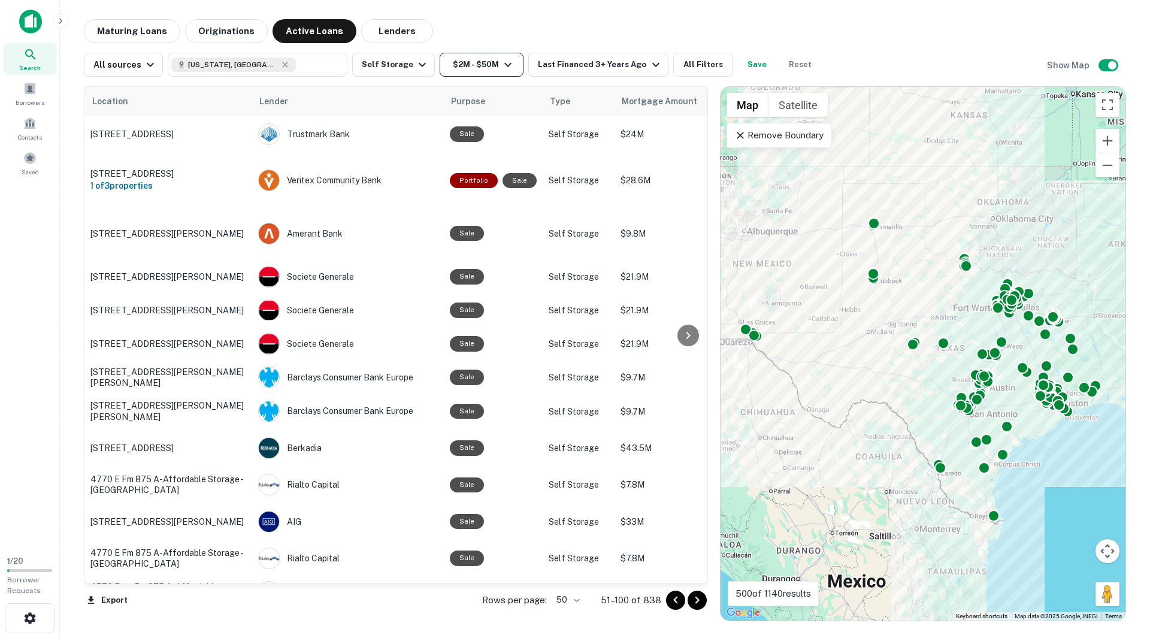
click at [504, 66] on icon "button" at bounding box center [507, 65] width 7 height 4
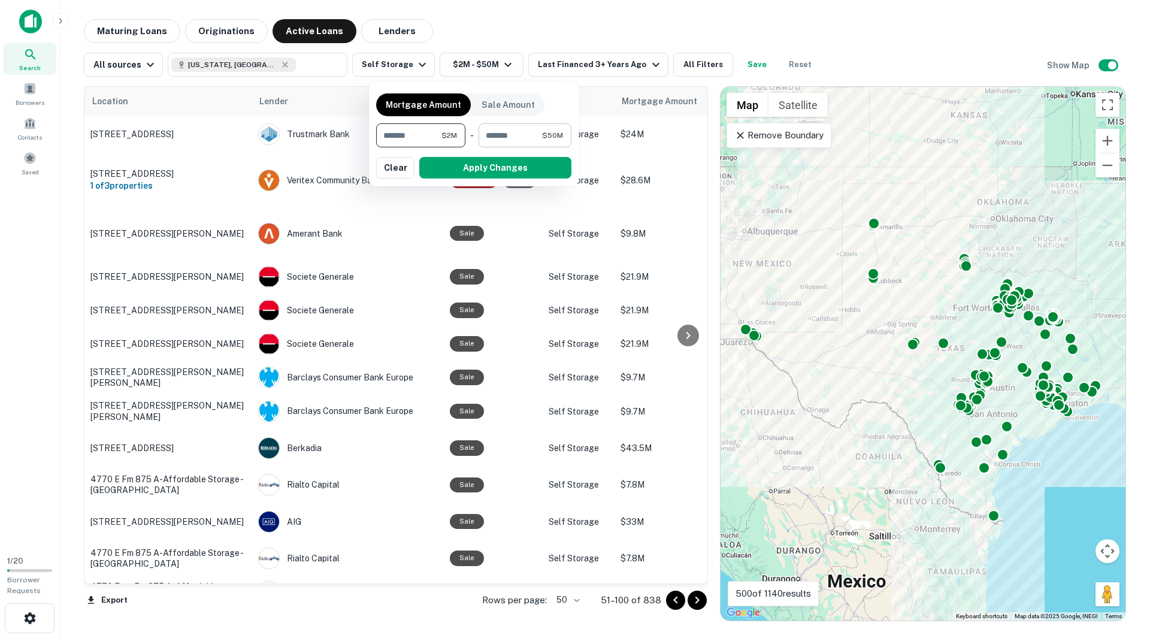
click at [518, 139] on input "********" at bounding box center [509, 135] width 63 height 24
type input "********"
click at [512, 163] on button "Apply Changes" at bounding box center [495, 168] width 152 height 22
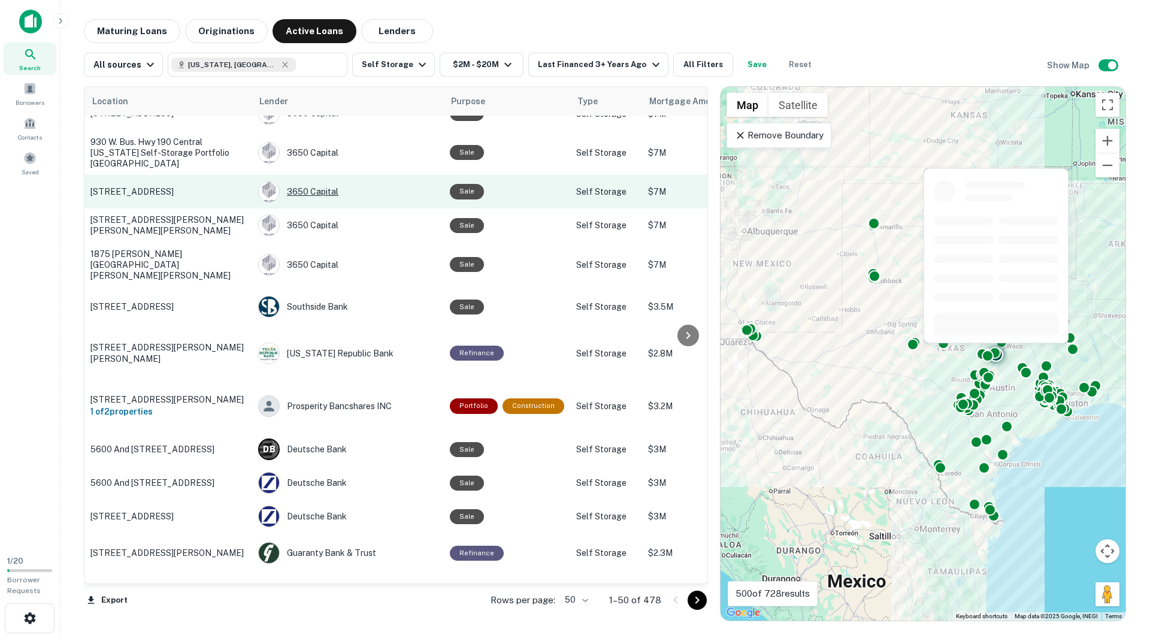
scroll to position [1433, 0]
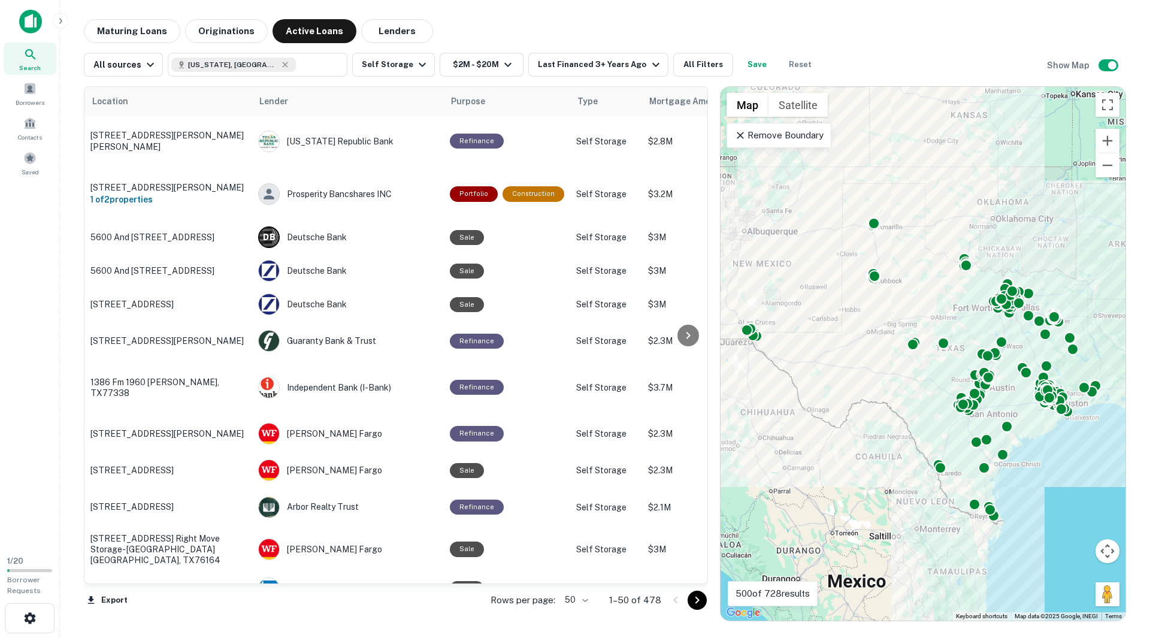
click at [701, 604] on icon "Go to next page" at bounding box center [697, 600] width 14 height 14
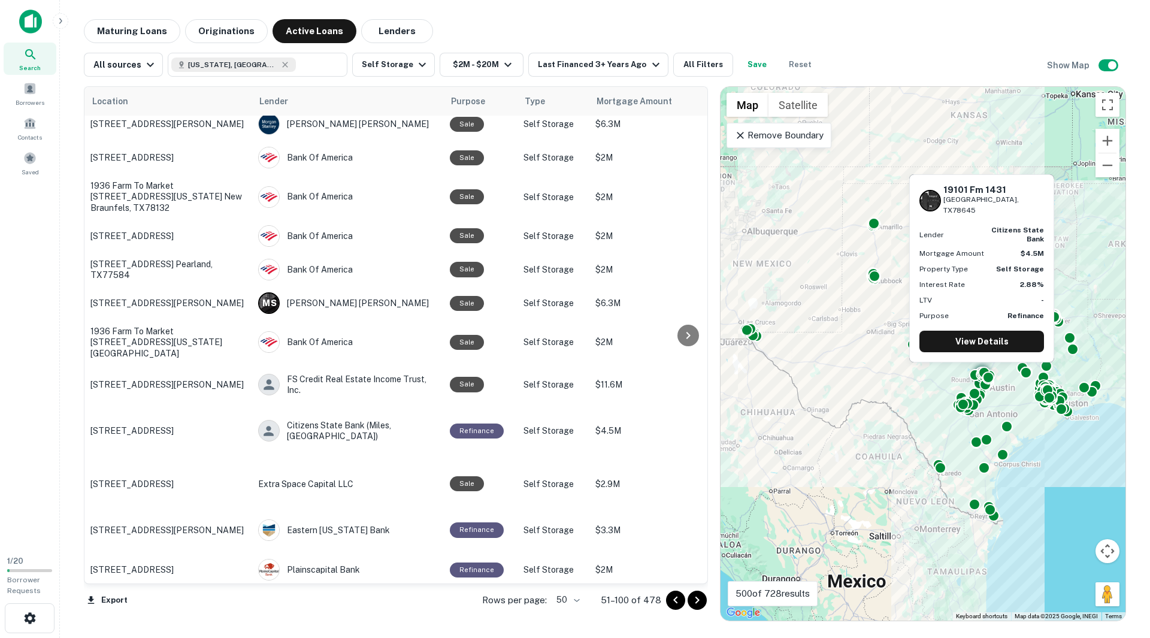
scroll to position [1414, 0]
